Goal: Task Accomplishment & Management: Manage account settings

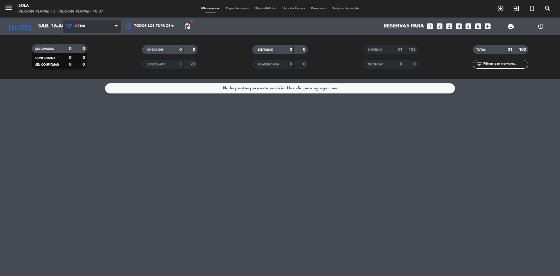
click at [110, 23] on span "Cena" at bounding box center [92, 26] width 58 height 13
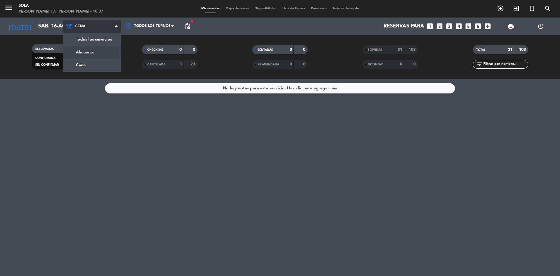
click at [95, 53] on div "menu [PERSON_NAME] 17. [PERSON_NAME] - 10:07 Mis reservas Mapa de mesas Disponi…" at bounding box center [280, 39] width 560 height 79
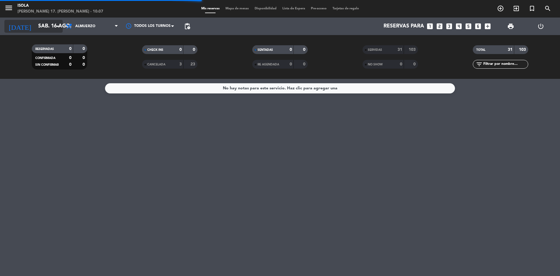
click at [47, 32] on div "[DATE] sáb. 16 ago. arrow_drop_down" at bounding box center [33, 26] width 58 height 13
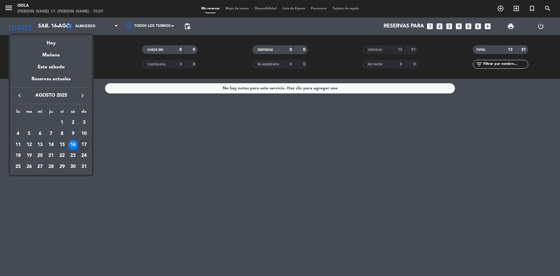
click at [81, 145] on div "17" at bounding box center [84, 145] width 10 height 10
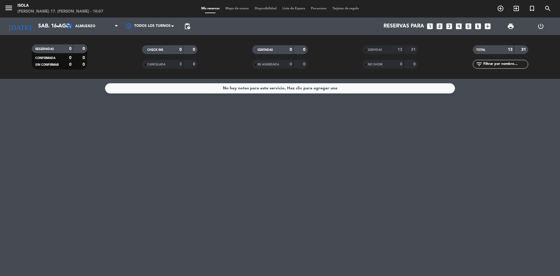
type input "dom. 17 ago."
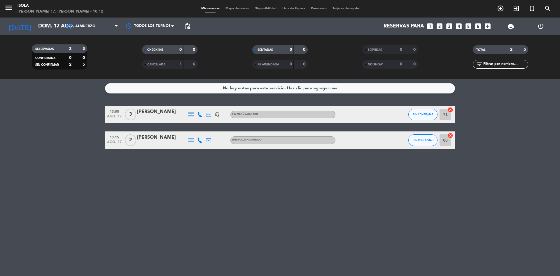
click at [238, 9] on span "Mapa de mesas" at bounding box center [237, 8] width 29 height 3
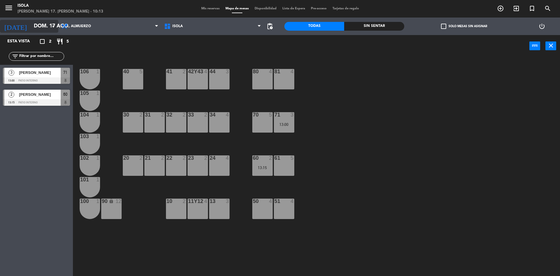
click at [41, 28] on input "dom. 17 ago." at bounding box center [65, 26] width 68 height 12
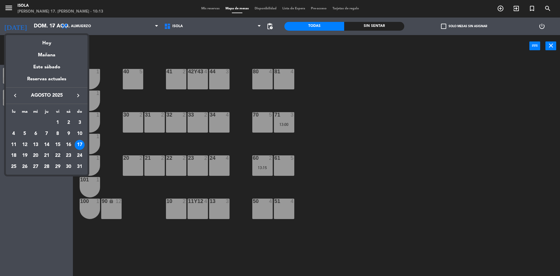
click at [56, 154] on div "22" at bounding box center [58, 156] width 10 height 10
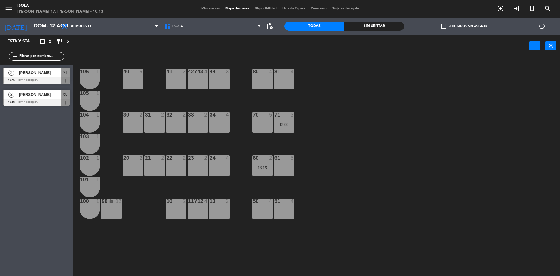
type input "vie. 22 ago."
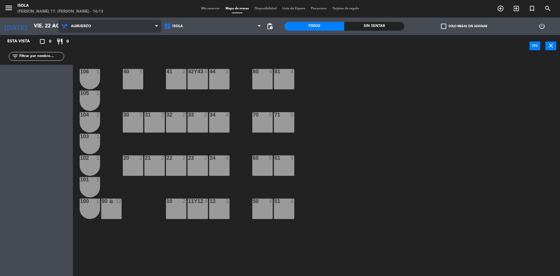
click at [109, 30] on span "Almuerzo" at bounding box center [109, 26] width 103 height 13
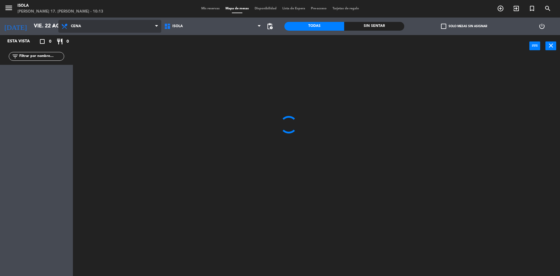
click at [113, 52] on ng-component "menu [PERSON_NAME] 17. [PERSON_NAME] - 10:13 Mis reservas Mapa de mesas Disponi…" at bounding box center [280, 138] width 560 height 277
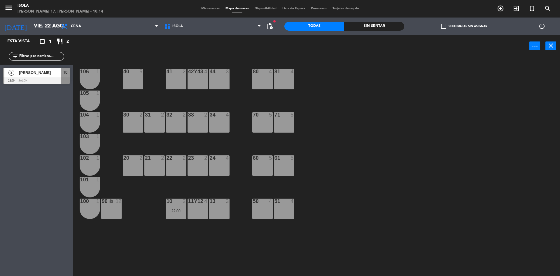
click at [30, 81] on div at bounding box center [36, 80] width 67 height 6
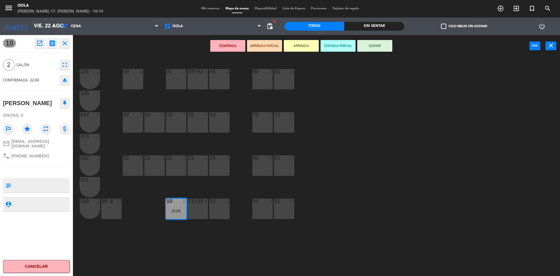
click at [57, 189] on textarea at bounding box center [41, 185] width 56 height 12
click at [203, 9] on span "Mis reservas" at bounding box center [210, 8] width 24 height 3
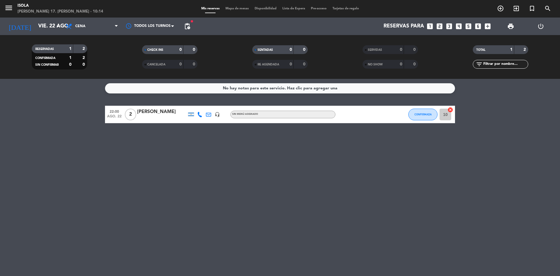
click at [161, 116] on div at bounding box center [162, 118] width 50 height 5
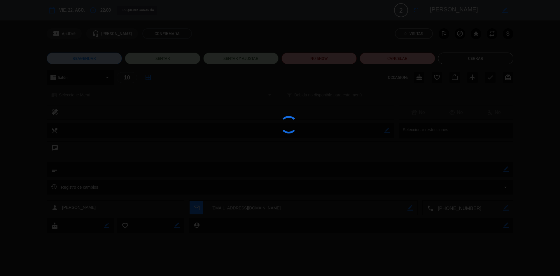
click at [147, 170] on div at bounding box center [280, 138] width 560 height 276
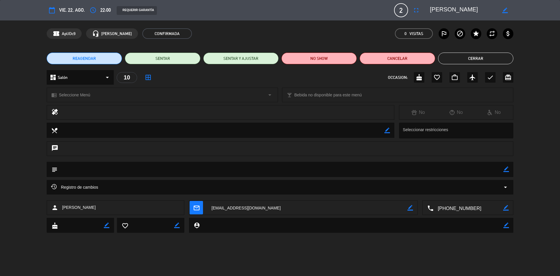
click at [504, 170] on icon "border_color" at bounding box center [507, 169] width 6 height 6
click at [463, 170] on textarea at bounding box center [280, 169] width 446 height 15
type textarea "un comensal celiaco"
click at [506, 168] on icon at bounding box center [507, 169] width 6 height 6
click at [484, 60] on button "Cerrar" at bounding box center [475, 59] width 75 height 12
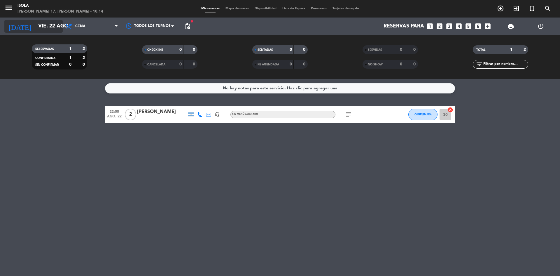
click at [35, 24] on input "vie. 22 ago." at bounding box center [69, 26] width 68 height 12
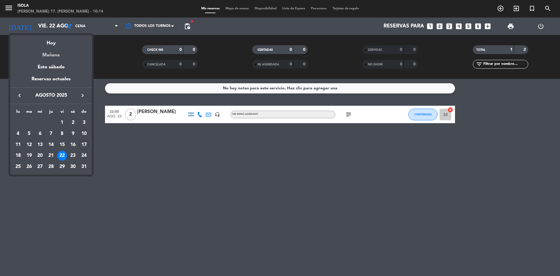
click at [47, 54] on div "Mañana" at bounding box center [51, 53] width 82 height 12
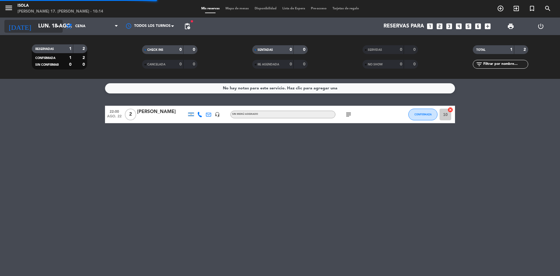
click at [50, 31] on input "lun. 18 ago." at bounding box center [69, 26] width 68 height 12
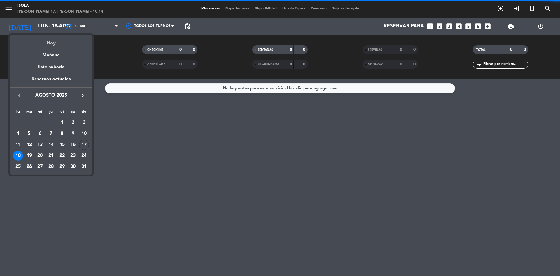
click at [49, 40] on div "Hoy" at bounding box center [51, 41] width 82 height 12
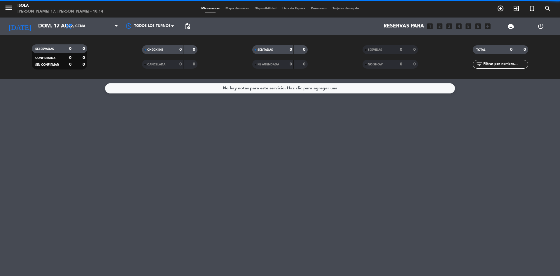
click at [76, 21] on span "Cena" at bounding box center [92, 26] width 58 height 13
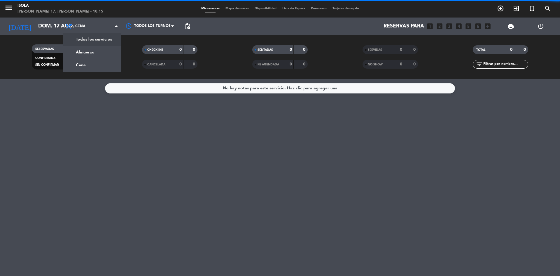
click at [90, 52] on div "menu Isola domingo 17. agosto - 10:15 Mis reservas Mapa de mesas Disponibilidad…" at bounding box center [280, 39] width 560 height 79
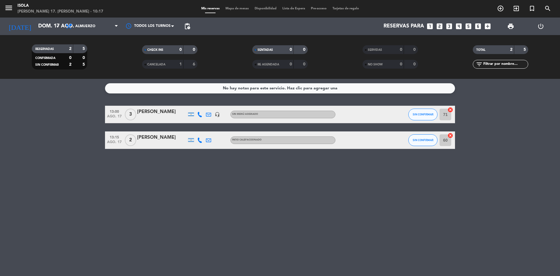
click at [155, 140] on div "Nico Gianna" at bounding box center [162, 138] width 50 height 8
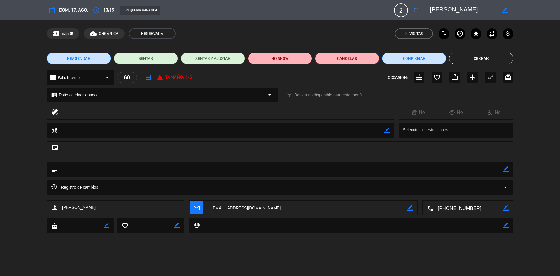
click at [334, 59] on button "Cancelar" at bounding box center [347, 59] width 64 height 12
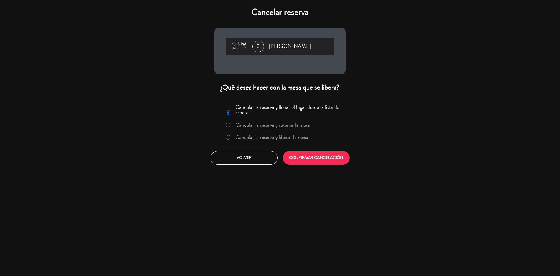
click at [265, 136] on label "Cancelar la reserva y liberar la mesa" at bounding box center [272, 137] width 73 height 5
click at [291, 157] on button "CONFIRMAR CANCELACIÓN" at bounding box center [316, 158] width 67 height 14
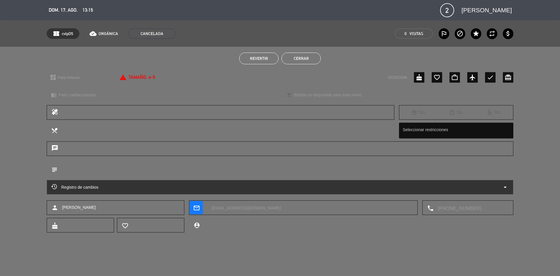
click at [308, 59] on button "Cerrar" at bounding box center [301, 59] width 39 height 12
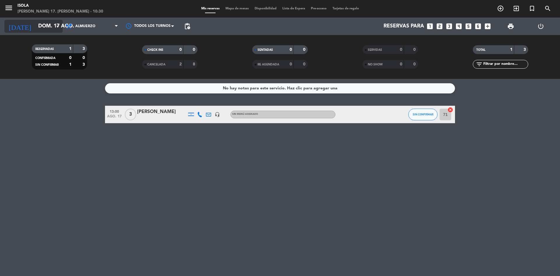
click at [51, 30] on input "dom. 17 ago." at bounding box center [69, 26] width 68 height 12
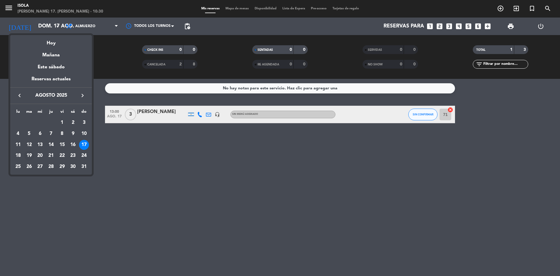
click at [29, 157] on div "19" at bounding box center [29, 156] width 10 height 10
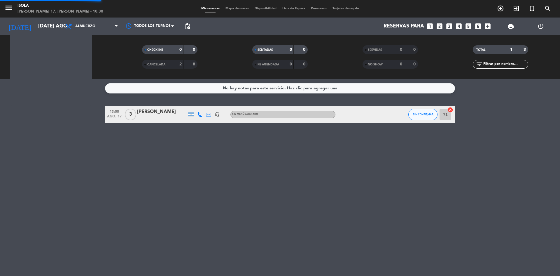
click at [29, 157] on div "No hay notas para este servicio. Haz clic para agregar una 13:00 ago. 17 3 Hugo…" at bounding box center [280, 177] width 560 height 197
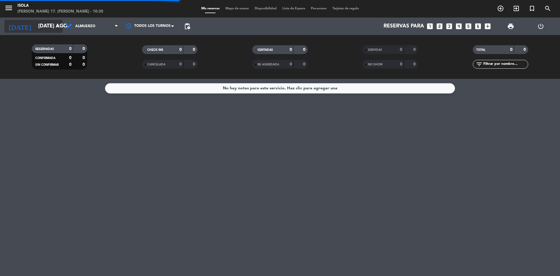
click at [35, 27] on input "mar. 19 ago." at bounding box center [69, 26] width 68 height 12
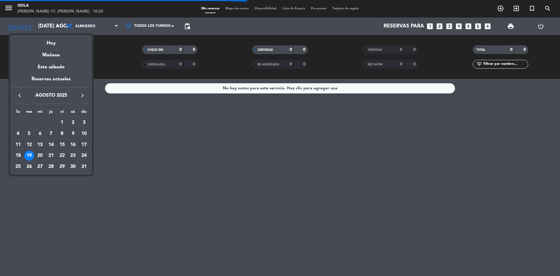
click at [38, 154] on div "20" at bounding box center [40, 156] width 10 height 10
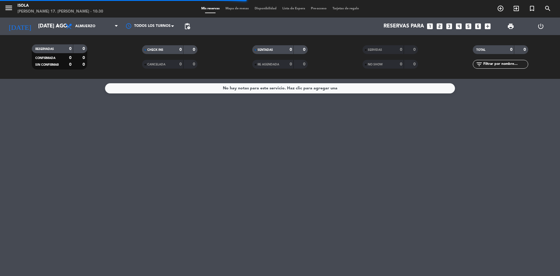
type input "mié. 20 ago."
click at [230, 10] on span "Mapa de mesas" at bounding box center [237, 8] width 29 height 3
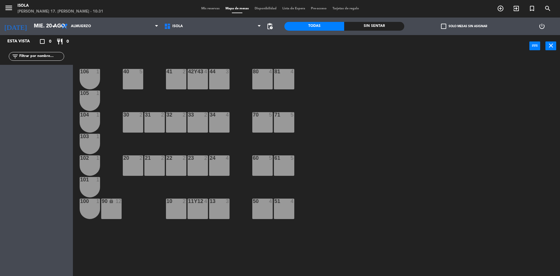
click at [171, 79] on div "41 2" at bounding box center [176, 79] width 20 height 20
click at [287, 47] on button "[GEOGRAPHIC_DATA]" at bounding box center [283, 46] width 35 height 12
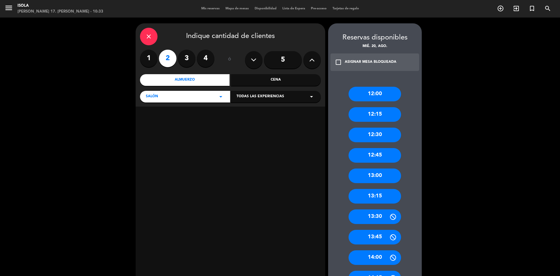
click at [381, 177] on div "13:00" at bounding box center [375, 175] width 53 height 15
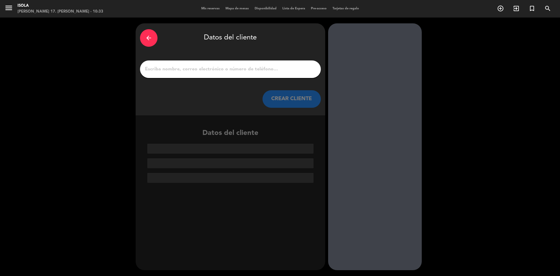
click at [168, 78] on div "arrow_back Datos del cliente CREAR CLIENTE" at bounding box center [231, 69] width 190 height 92
click at [173, 71] on input "1" at bounding box center [230, 69] width 172 height 8
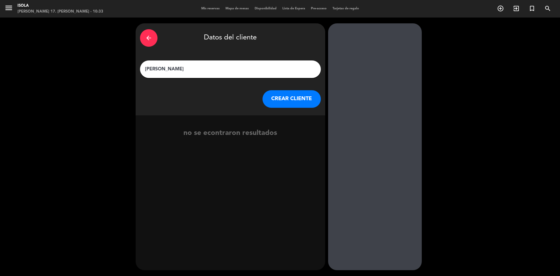
type input "Ana Paula Aguilar"
click at [274, 101] on button "CREAR CLIENTE" at bounding box center [292, 99] width 58 height 18
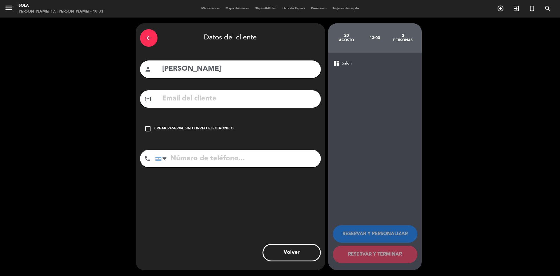
click at [194, 126] on div "check_box_outline_blank Crear reserva sin correo electrónico" at bounding box center [230, 129] width 181 height 18
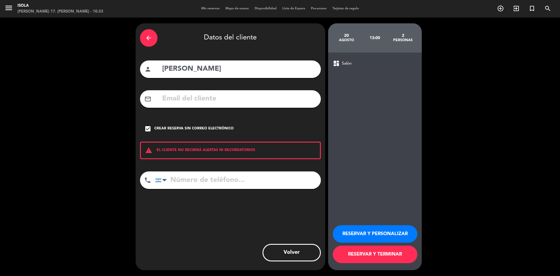
click at [204, 181] on input "tel" at bounding box center [238, 180] width 166 height 18
type input "1133267988"
click at [203, 129] on div "Crear reserva sin correo electrónico" at bounding box center [193, 129] width 79 height 6
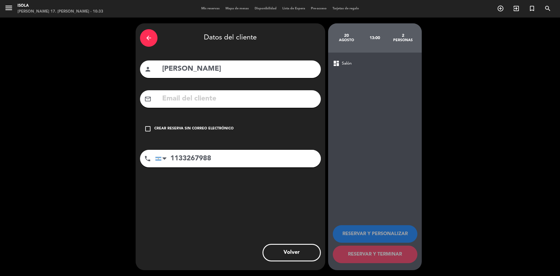
click at [202, 99] on input "text" at bounding box center [239, 99] width 155 height 12
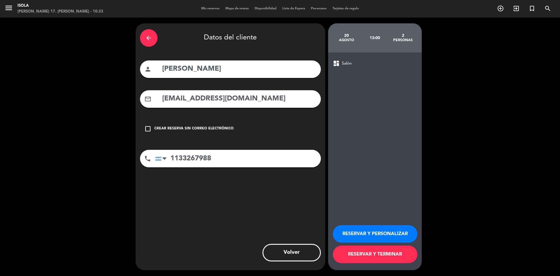
type input "anapaula.cliente@gmail.com"
click at [362, 255] on button "RESERVAR Y TERMINAR" at bounding box center [375, 254] width 85 height 18
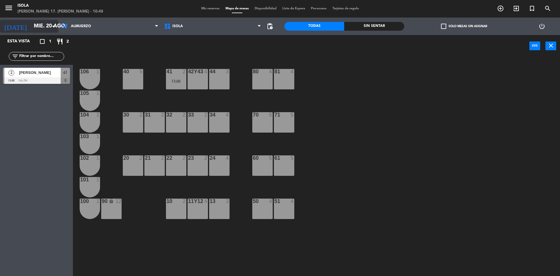
click at [34, 29] on input "mié. 20 ago." at bounding box center [65, 26] width 68 height 12
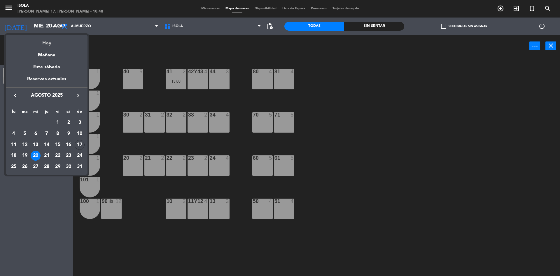
click at [41, 44] on div "Hoy" at bounding box center [47, 41] width 82 height 12
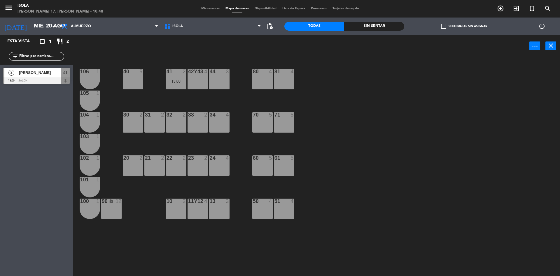
type input "dom. 17 ago."
click at [170, 76] on div "41 2" at bounding box center [176, 79] width 20 height 20
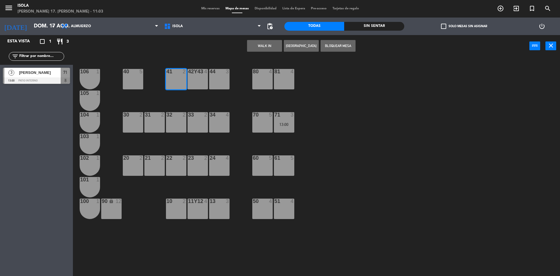
click at [299, 49] on button "[GEOGRAPHIC_DATA]" at bounding box center [301, 46] width 35 height 12
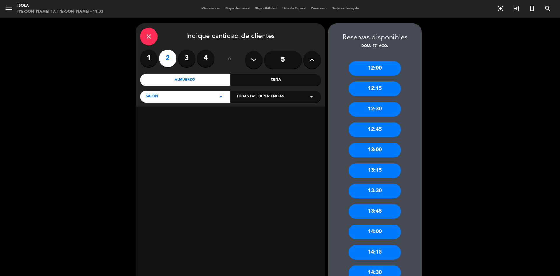
click at [378, 193] on div "13:30" at bounding box center [375, 191] width 53 height 15
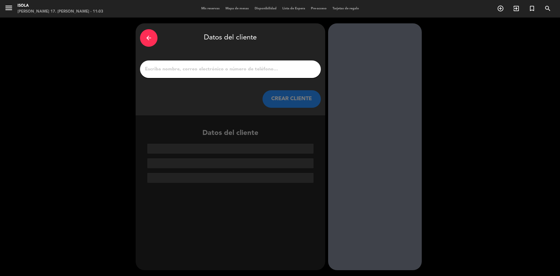
click at [223, 71] on input "1" at bounding box center [230, 69] width 172 height 8
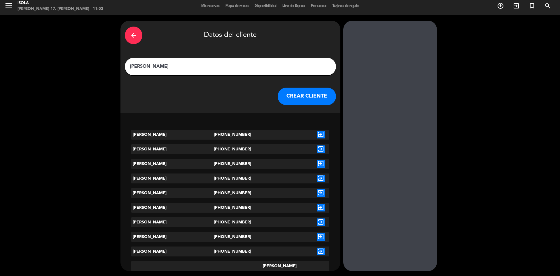
scroll to position [4, 0]
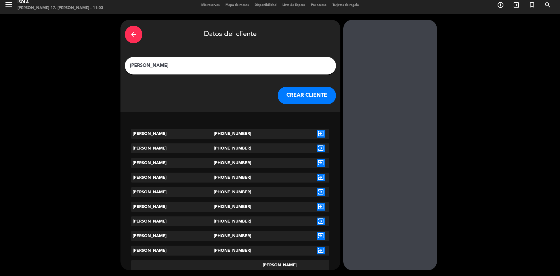
type input "Myriam"
click at [317, 276] on icon "exit_to_app" at bounding box center [321, 280] width 8 height 8
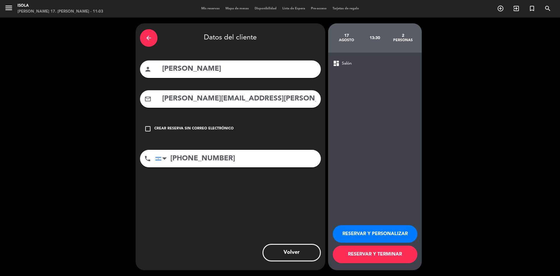
scroll to position [0, 0]
click at [361, 257] on button "RESERVAR Y TERMINAR" at bounding box center [375, 254] width 85 height 18
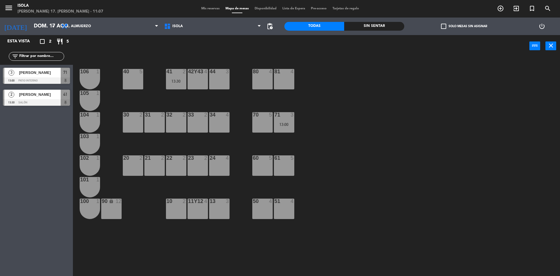
click at [180, 212] on div "10 2" at bounding box center [176, 208] width 20 height 20
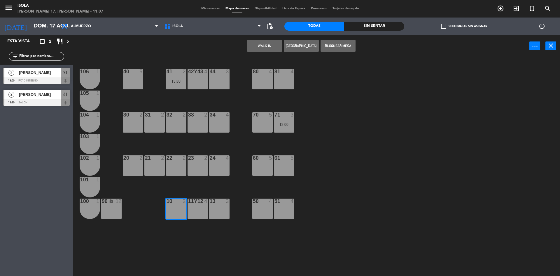
click at [297, 45] on button "[GEOGRAPHIC_DATA]" at bounding box center [301, 46] width 35 height 12
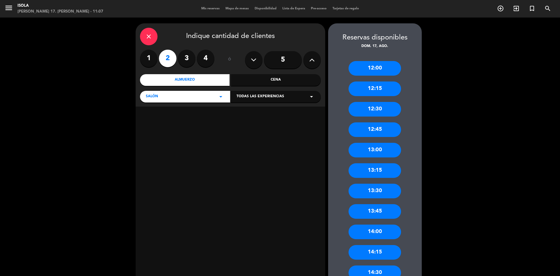
click at [380, 232] on div "14:00" at bounding box center [375, 231] width 53 height 15
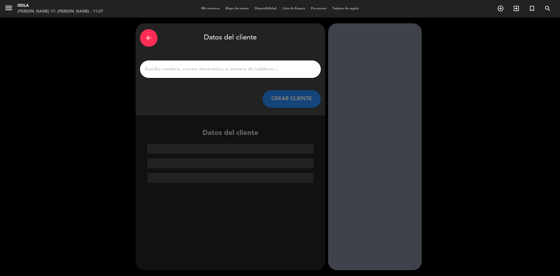
click at [224, 69] on input "1" at bounding box center [230, 69] width 172 height 8
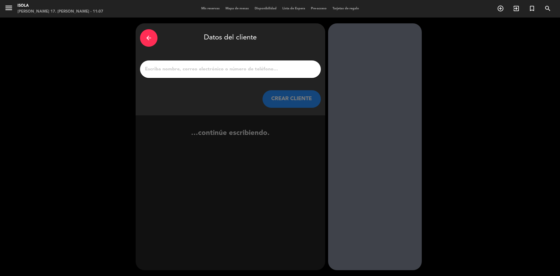
type input "m"
type input "M"
type input "[PERSON_NAME]"
click at [280, 109] on div "arrow_back Datos del cliente Maximo Lodeiro CREAR CLIENTE" at bounding box center [231, 69] width 190 height 92
click at [280, 98] on button "CREAR CLIENTE" at bounding box center [292, 99] width 58 height 18
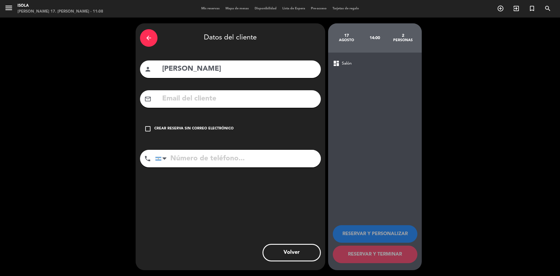
click at [202, 95] on input "text" at bounding box center [239, 99] width 155 height 12
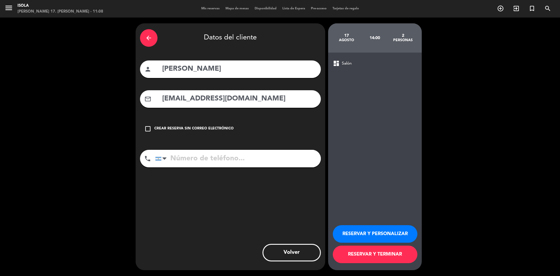
type input "maxi.cliente@gmail.com"
click at [212, 164] on input "tel" at bounding box center [238, 159] width 166 height 18
type input "1144772466"
click at [379, 256] on button "RESERVAR Y TERMINAR" at bounding box center [375, 254] width 85 height 18
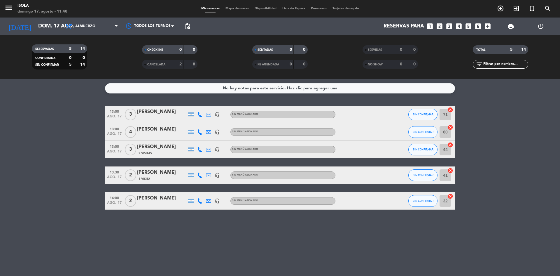
click at [56, 152] on bookings-row "13:00 [DATE] 3 [PERSON_NAME] headset_mic Sin menú asignado SIN CONFIRMAR 71 can…" at bounding box center [280, 158] width 560 height 104
click at [233, 8] on span "Mapa de mesas" at bounding box center [237, 8] width 29 height 3
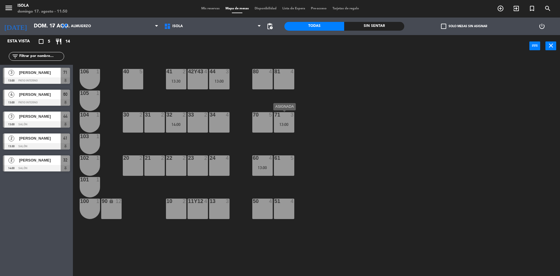
click at [275, 112] on div "71" at bounding box center [275, 114] width 0 height 5
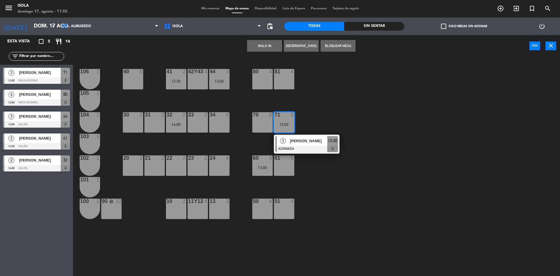
click at [293, 136] on div "[PERSON_NAME]" at bounding box center [309, 141] width 38 height 10
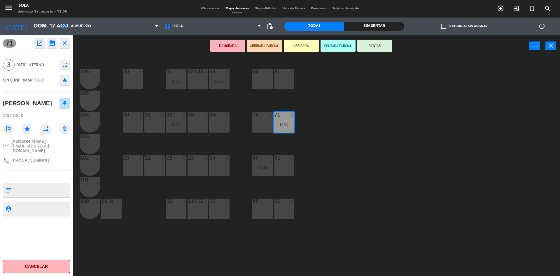
click at [281, 210] on div "51 4" at bounding box center [284, 208] width 20 height 20
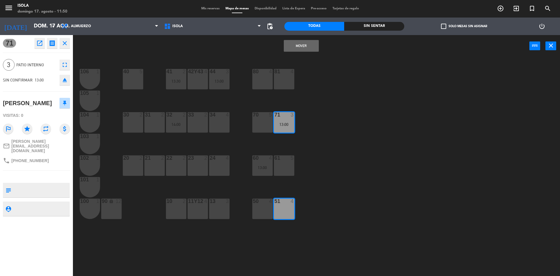
click at [302, 42] on button "Mover" at bounding box center [301, 46] width 35 height 12
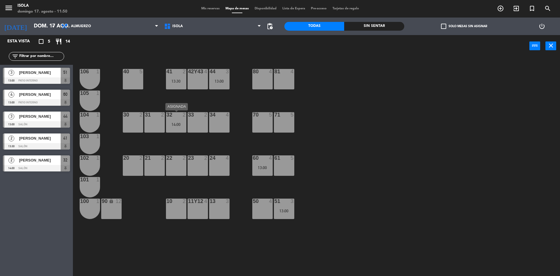
click at [182, 123] on div "14:00" at bounding box center [176, 124] width 20 height 4
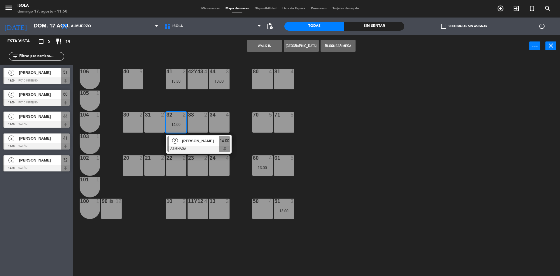
click at [201, 96] on div "40 5 42y43 4 41 2 13:30 44 3 13:00 80 4 81 4 106 1 105 1 30 2 31 2 32 2 14:00 2…" at bounding box center [320, 167] width 482 height 219
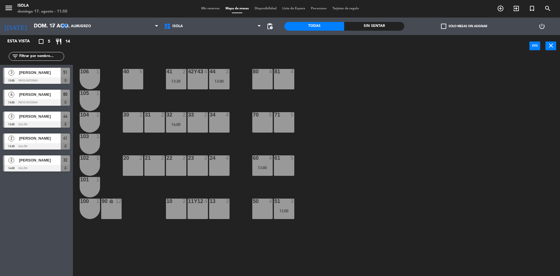
click at [225, 83] on div "44 3 13:00" at bounding box center [219, 79] width 20 height 20
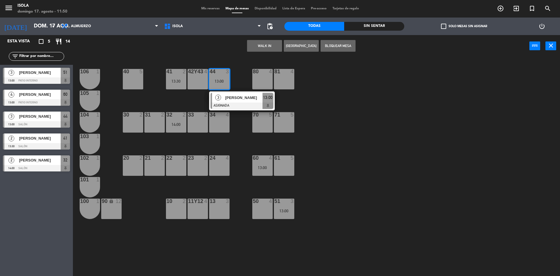
click at [242, 66] on div "40 5 42y43 4 41 2 13:30 44 3 13:00 3 Silvina Martorani ASIGNADA 13:00 80 4 81 4…" at bounding box center [320, 167] width 482 height 219
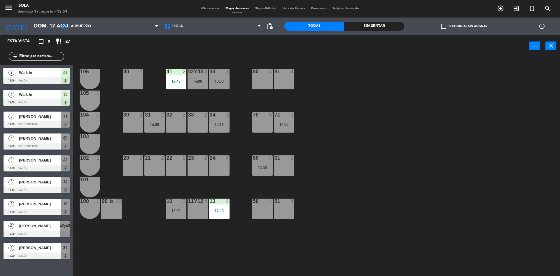
click at [196, 83] on div "14:00" at bounding box center [198, 81] width 20 height 4
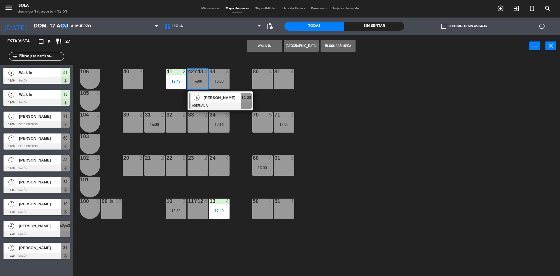
click at [208, 104] on div at bounding box center [220, 105] width 63 height 6
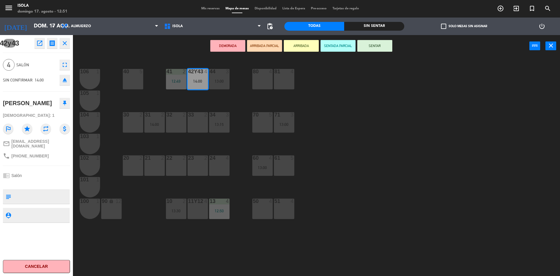
click at [175, 166] on div "22 2" at bounding box center [176, 165] width 20 height 20
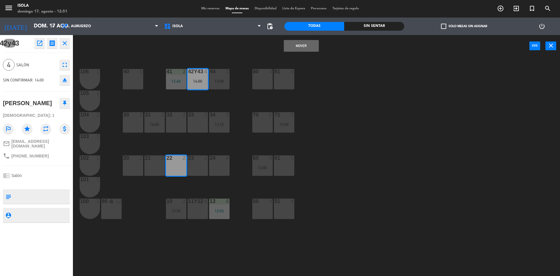
click at [190, 164] on div "23 2" at bounding box center [198, 165] width 20 height 20
click at [337, 97] on div "40 5 42y43 4 14:00 41 2 12:49 44 3 13:00 80 4 81 4 106 1 105 1 30 2 31 2 14:00 …" at bounding box center [320, 167] width 482 height 219
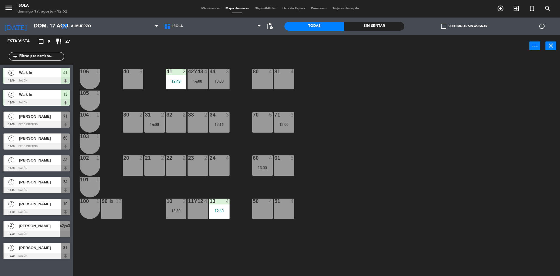
click at [198, 84] on div "42y43 4 14:00" at bounding box center [198, 79] width 20 height 20
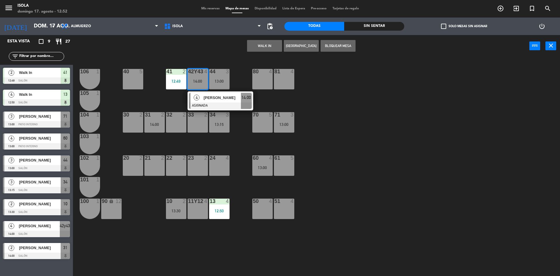
click at [202, 104] on div at bounding box center [220, 105] width 63 height 6
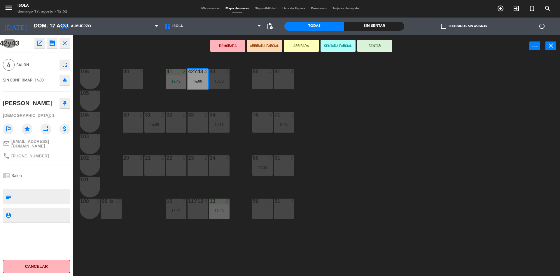
click at [134, 83] on div "40 5" at bounding box center [133, 79] width 20 height 20
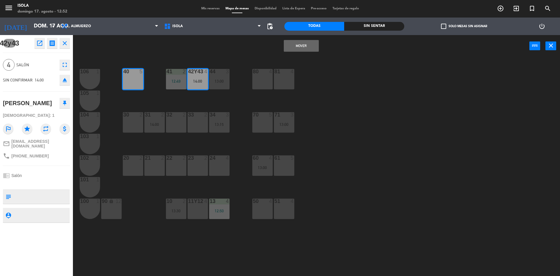
click at [229, 100] on div "40 5 42y43 4 14:00 41 2 12:49 44 3 13:00 80 4 81 4 106 1 105 1 30 2 31 2 14:00 …" at bounding box center [320, 167] width 482 height 219
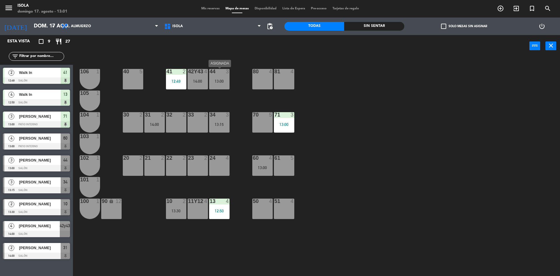
click at [219, 82] on div "13:00" at bounding box center [219, 81] width 20 height 4
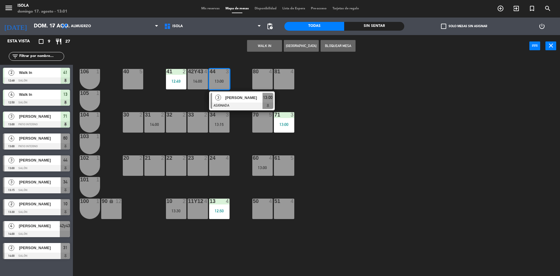
click at [414, 77] on div "40 5 42y43 4 14:00 41 2 12:49 44 3 13:00 3 Silvina Martorani ASIGNADA 13:00 80 …" at bounding box center [320, 167] width 482 height 219
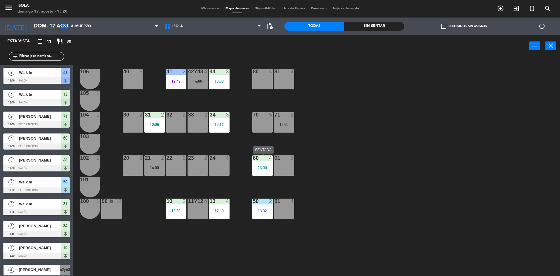
click at [264, 169] on div "13:00" at bounding box center [262, 167] width 20 height 4
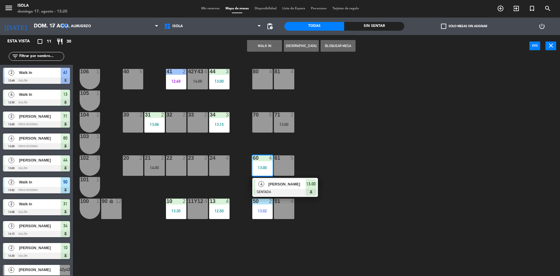
click at [318, 147] on div "40 5 42y43 4 14:00 41 2 12:49 44 3 13:00 80 4 81 4 106 1 105 1 30 2 31 2 13:06 …" at bounding box center [320, 167] width 482 height 219
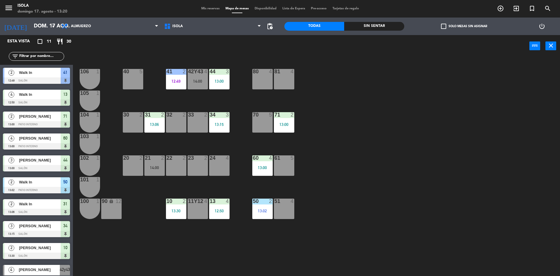
click at [280, 126] on div "13:00" at bounding box center [284, 124] width 20 height 4
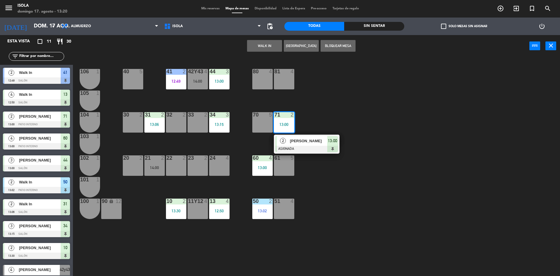
click at [351, 129] on div "40 5 42y43 4 14:00 41 2 12:49 44 3 13:00 80 4 81 4 106 1 105 1 30 2 31 2 13:06 …" at bounding box center [320, 167] width 482 height 219
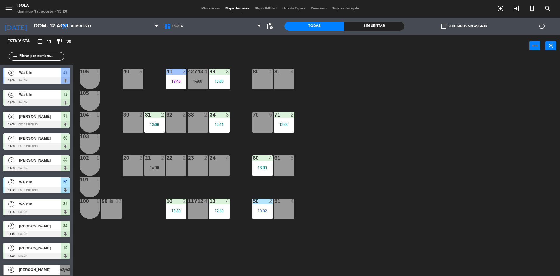
click at [253, 171] on div "60 4 13:00" at bounding box center [262, 165] width 20 height 20
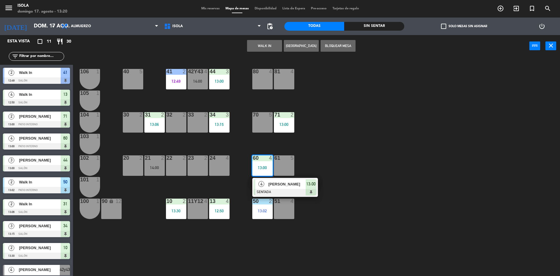
click at [374, 138] on div "40 5 42y43 4 14:00 41 2 12:49 44 3 13:00 80 4 81 4 106 1 105 1 30 2 31 2 13:06 …" at bounding box center [320, 167] width 482 height 219
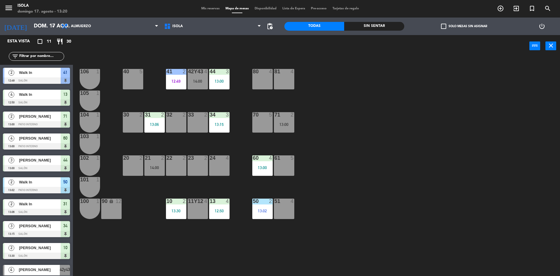
click at [433, 126] on div "40 5 42y43 4 14:00 41 2 12:49 44 3 13:00 80 4 81 4 106 1 105 1 30 2 31 2 13:06 …" at bounding box center [320, 167] width 482 height 219
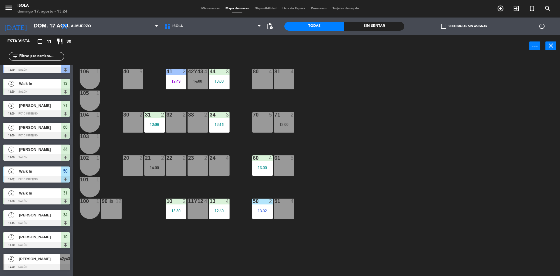
scroll to position [30, 0]
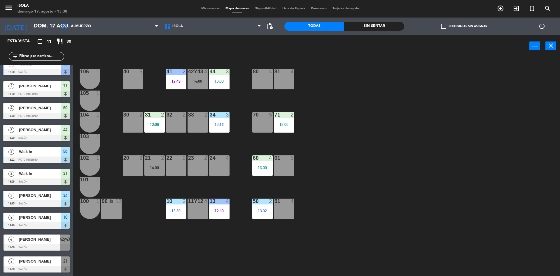
click at [397, 113] on div "40 5 42y43 4 14:00 41 2 12:49 44 3 13:00 80 4 81 4 106 1 105 1 30 2 31 2 13:06 …" at bounding box center [320, 167] width 482 height 219
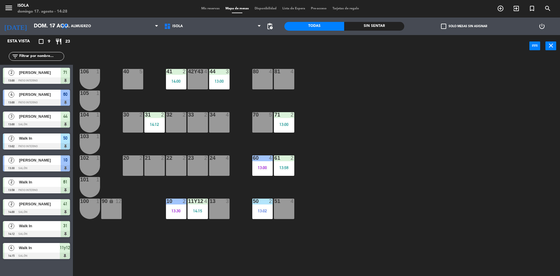
scroll to position [0, 0]
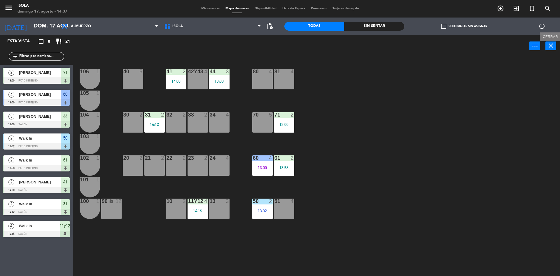
click at [551, 48] on icon "close" at bounding box center [551, 45] width 7 height 7
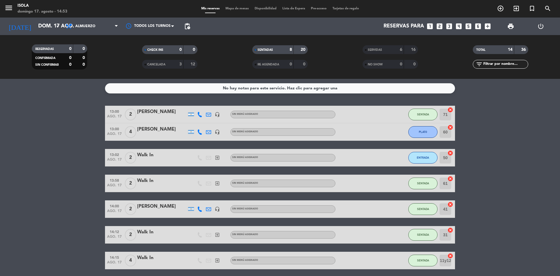
click at [237, 7] on span "Mapa de mesas" at bounding box center [237, 8] width 29 height 3
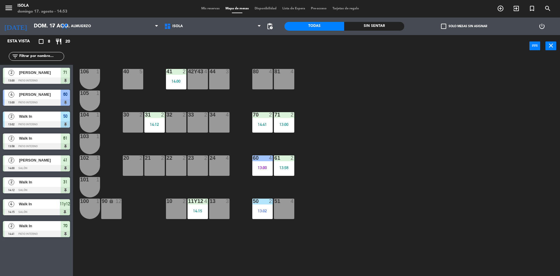
click at [383, 131] on div "40 5 42y43 4 41 2 14:00 44 3 80 4 81 4 106 1 105 1 30 2 31 2 14:12 32 2 33 2 34…" at bounding box center [320, 167] width 482 height 219
click at [264, 210] on div "13:02" at bounding box center [262, 211] width 20 height 4
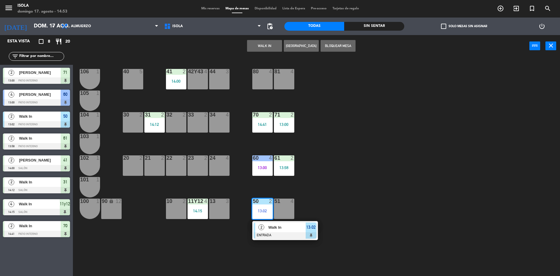
click at [284, 229] on span "Walk In" at bounding box center [287, 227] width 37 height 6
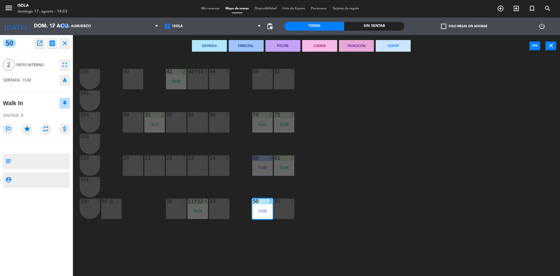
click at [398, 41] on button "SERVIR" at bounding box center [393, 46] width 35 height 12
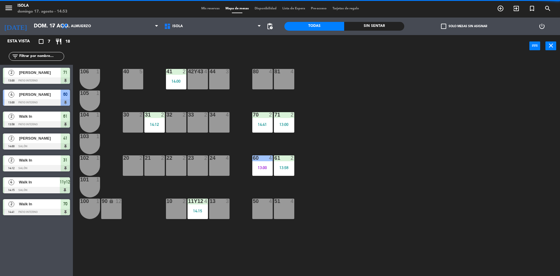
click at [386, 116] on div "40 5 42y43 4 41 2 14:00 44 3 80 4 81 4 106 1 105 1 30 2 31 2 14:12 32 2 33 2 34…" at bounding box center [320, 167] width 482 height 219
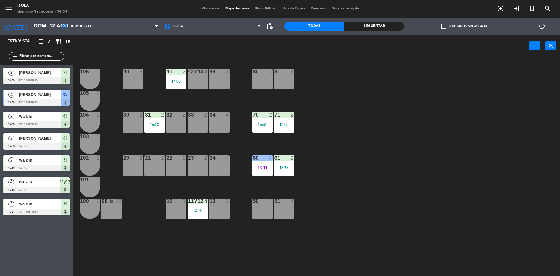
click at [435, 157] on div "40 5 42y43 4 41 2 14:00 44 3 80 4 81 4 106 1 105 1 30 2 31 2 14:12 32 2 33 2 34…" at bounding box center [320, 167] width 482 height 219
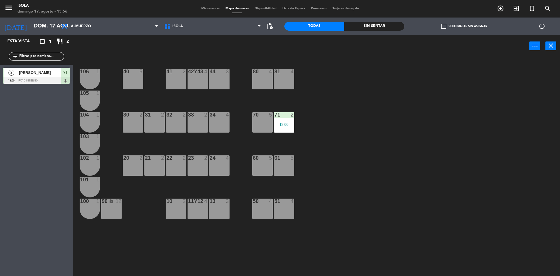
click at [211, 7] on span "Mis reservas" at bounding box center [210, 8] width 24 height 3
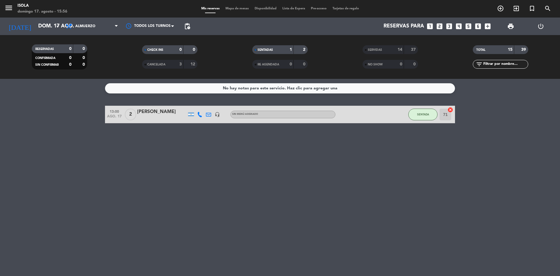
click at [232, 6] on div "Mis reservas Mapa de mesas Disponibilidad Lista de Espera Pre-acceso Tarjetas d…" at bounding box center [280, 8] width 164 height 5
click at [232, 7] on span "Mapa de mesas" at bounding box center [237, 8] width 29 height 3
